Goal: Communication & Community: Answer question/provide support

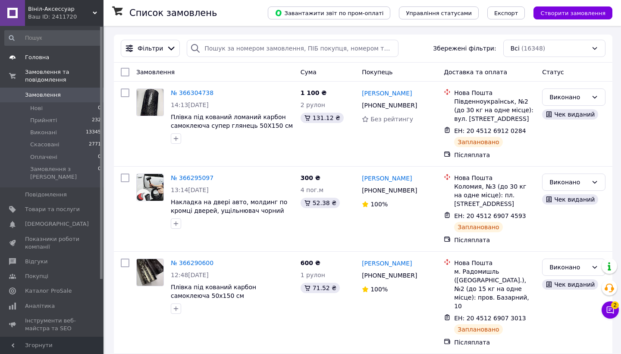
click at [35, 60] on span "Головна" at bounding box center [37, 57] width 24 height 8
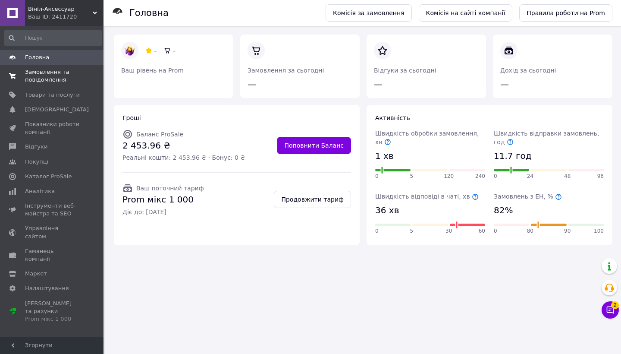
click at [35, 76] on span "Замовлення та повідомлення" at bounding box center [52, 76] width 55 height 16
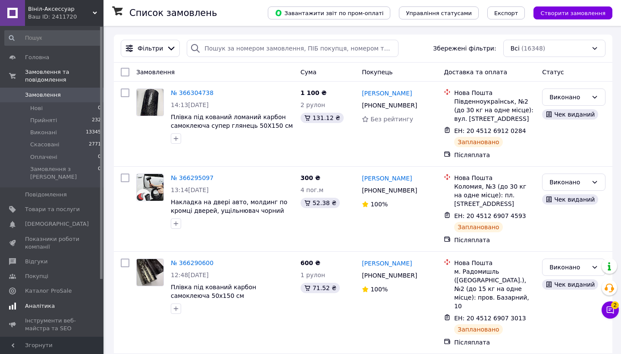
click at [33, 302] on span "Аналітика" at bounding box center [40, 306] width 30 height 8
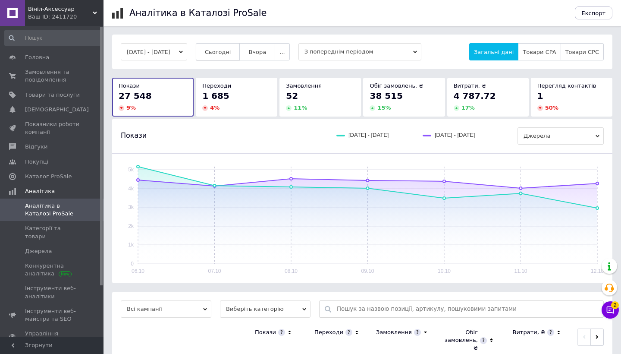
click at [231, 50] on span "Сьогодні" at bounding box center [218, 52] width 26 height 6
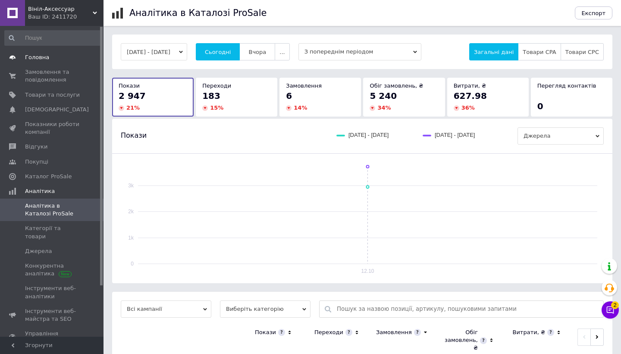
click at [39, 57] on span "Головна" at bounding box center [37, 57] width 24 height 8
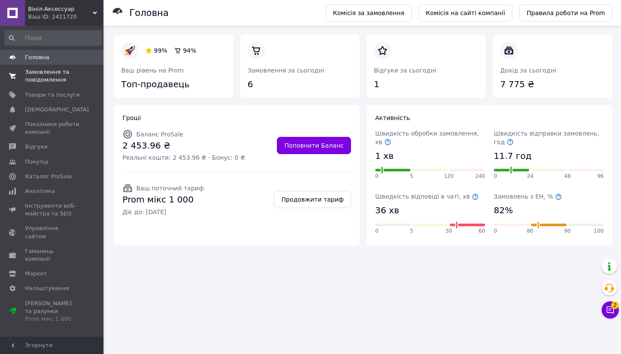
click at [44, 78] on span "Замовлення та повідомлення" at bounding box center [52, 76] width 55 height 16
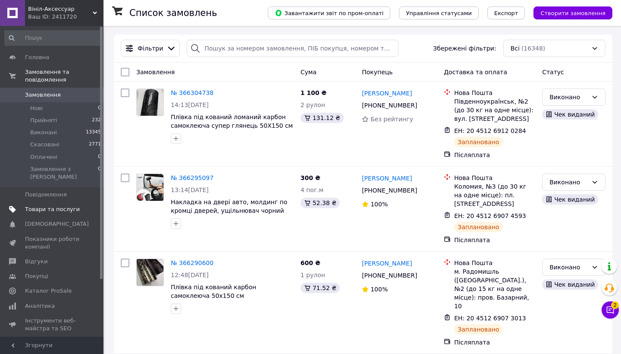
click at [44, 205] on span "Товари та послуги" at bounding box center [52, 209] width 55 height 8
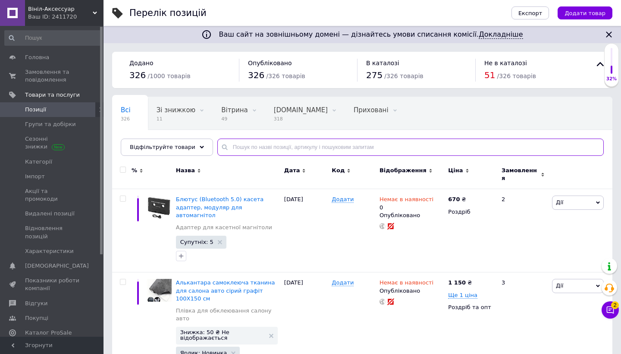
click at [257, 149] on input "text" at bounding box center [410, 146] width 387 height 17
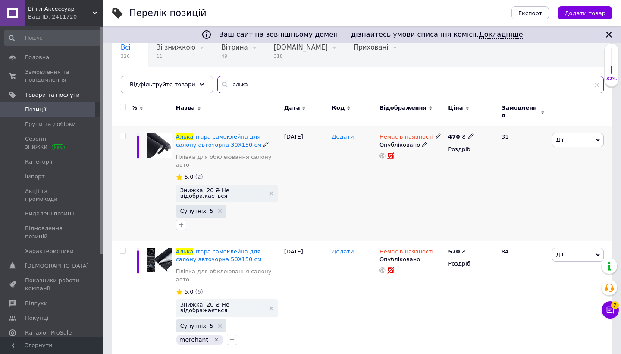
scroll to position [63, 0]
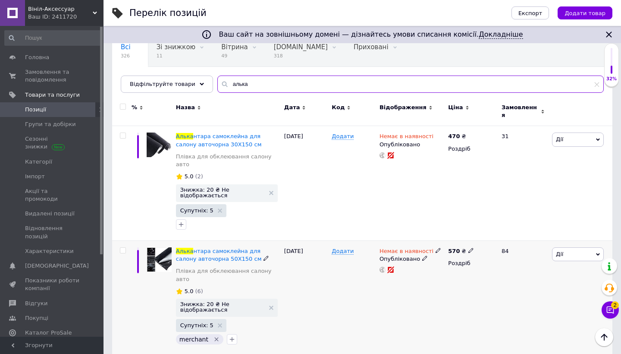
type input "алька"
click at [436, 248] on use at bounding box center [438, 250] width 5 height 5
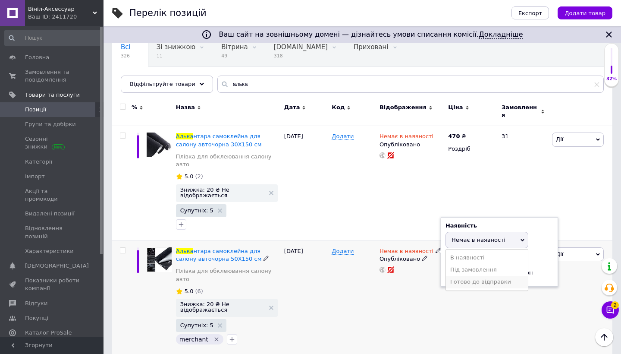
click at [457, 276] on li "Готово до відправки" at bounding box center [487, 282] width 82 height 12
click at [457, 272] on input at bounding box center [479, 280] width 66 height 17
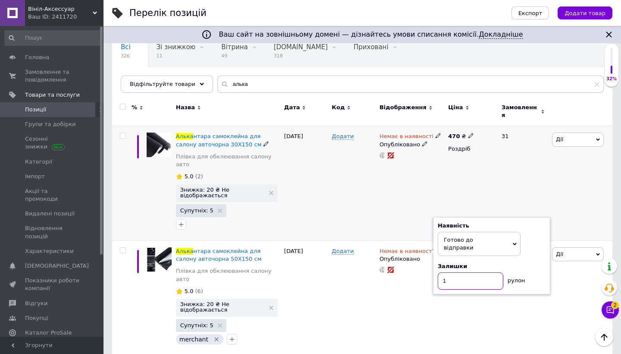
type input "1"
click at [436, 179] on div "Немає в наявності Опубліковано" at bounding box center [411, 183] width 69 height 115
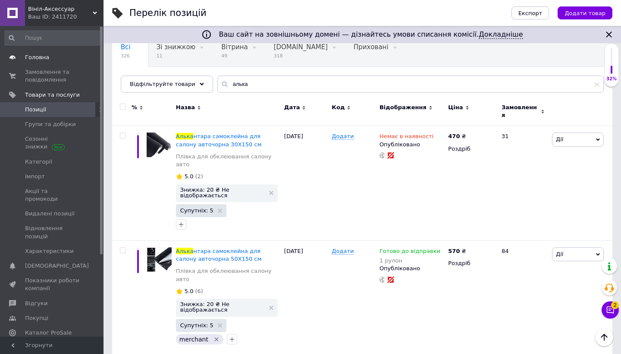
click at [41, 57] on span "Головна" at bounding box center [37, 57] width 24 height 8
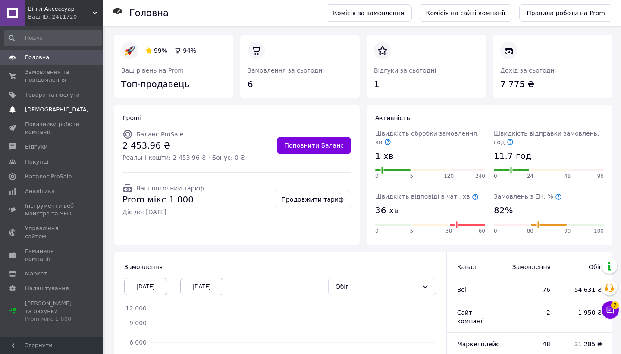
click at [37, 107] on span "[DEMOGRAPHIC_DATA]" at bounding box center [57, 110] width 64 height 8
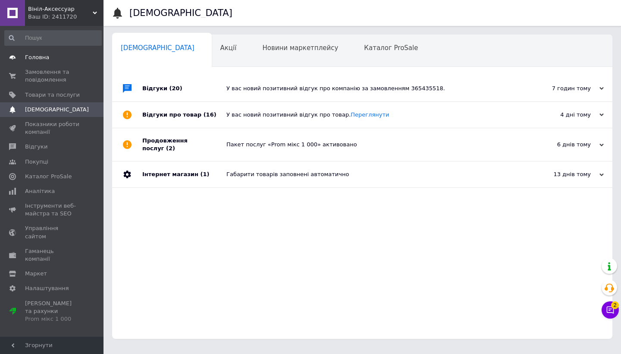
click at [38, 64] on link "Головна" at bounding box center [53, 57] width 106 height 15
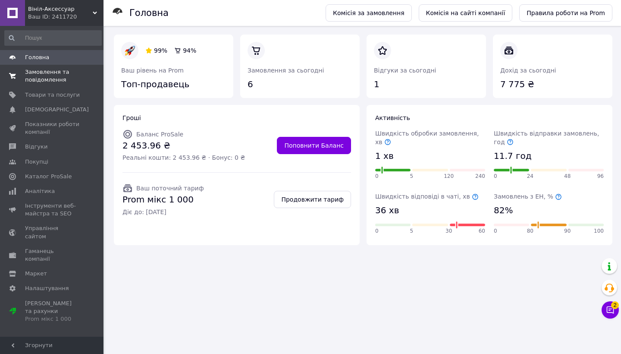
click at [37, 76] on span "Замовлення та повідомлення" at bounding box center [52, 76] width 55 height 16
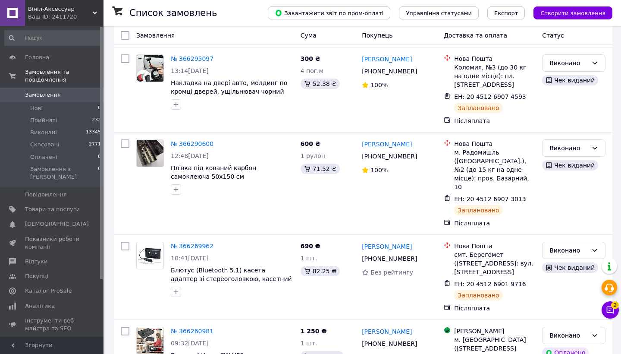
scroll to position [129, 0]
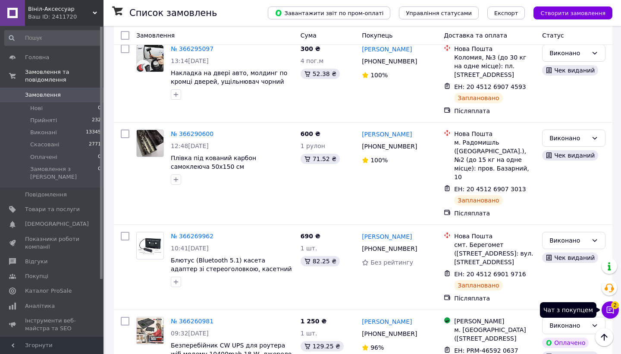
click at [612, 306] on span "2" at bounding box center [615, 305] width 8 height 8
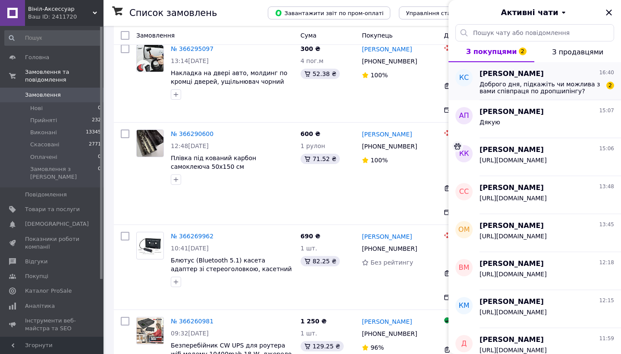
click at [547, 91] on span "Доброго дня, підкажіть чи можлива з вами співпраця по дропшипінгу?" at bounding box center [541, 88] width 123 height 14
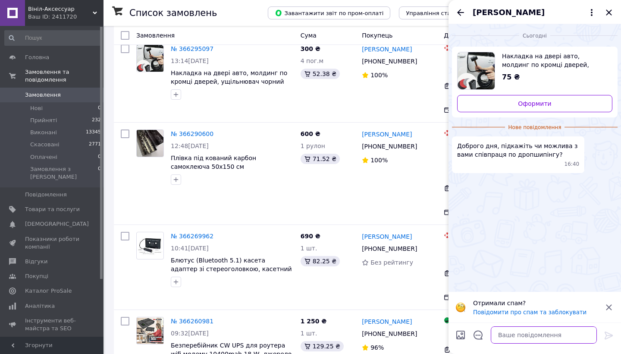
click at [509, 332] on textarea at bounding box center [544, 334] width 106 height 17
type textarea "доброго дня"
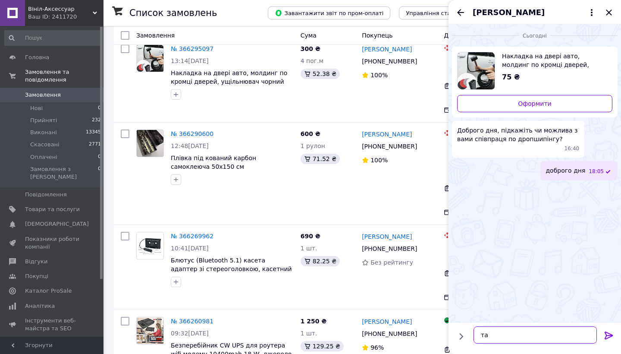
type textarea "так"
type textarea "можлива"
click at [608, 332] on icon at bounding box center [609, 335] width 10 height 10
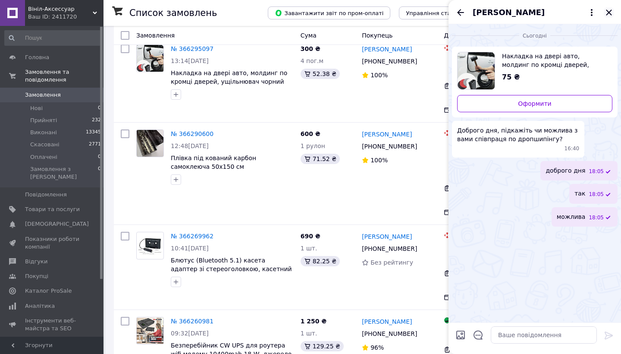
click at [608, 12] on icon "Закрити" at bounding box center [609, 12] width 6 height 6
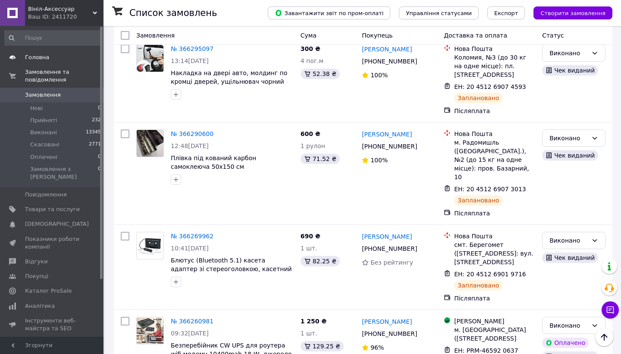
click at [51, 54] on span "Головна" at bounding box center [52, 57] width 55 height 8
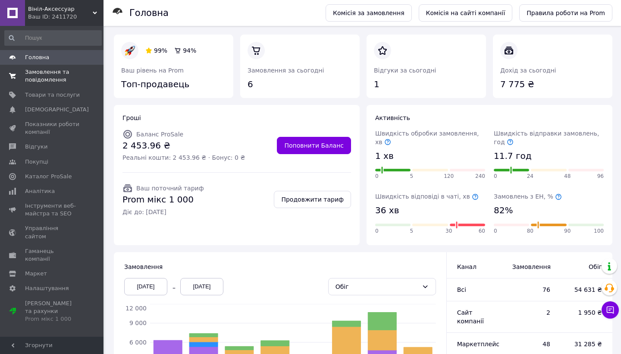
click at [49, 79] on span "Замовлення та повідомлення" at bounding box center [52, 76] width 55 height 16
